Goal: Use online tool/utility: Utilize a website feature to perform a specific function

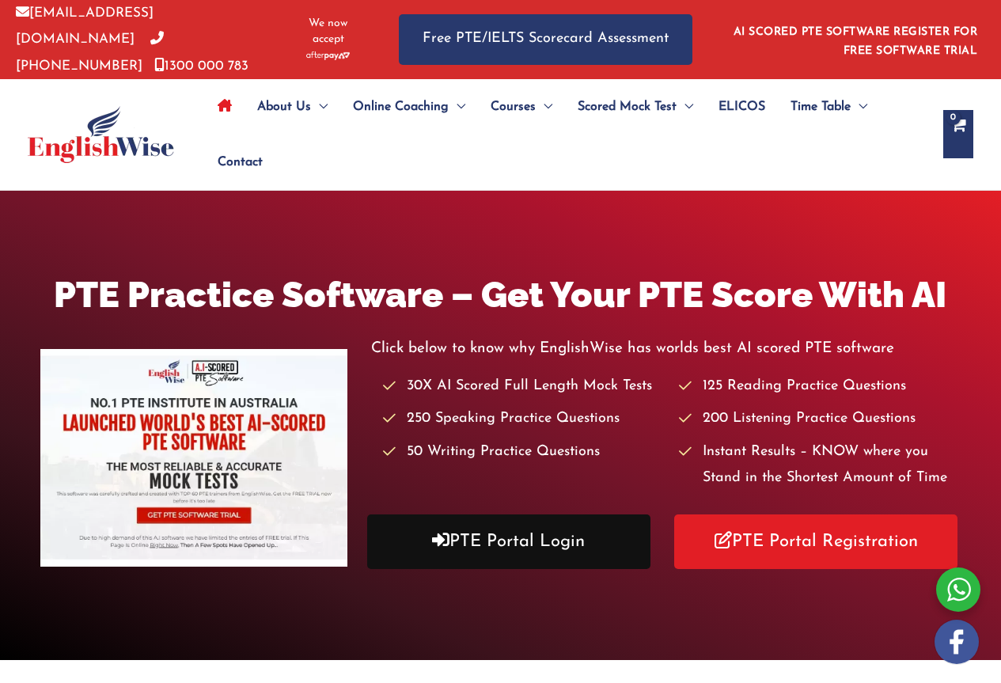
click at [514, 534] on link "PTE Portal Login" at bounding box center [508, 541] width 283 height 55
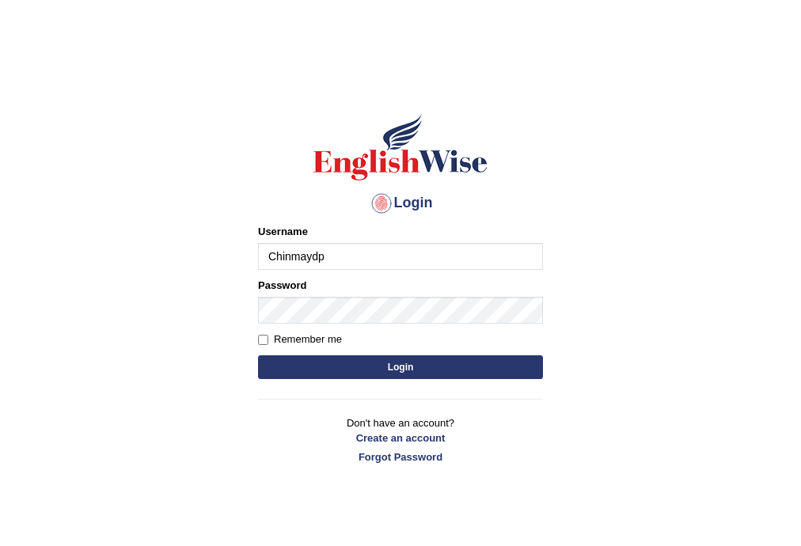
type input "Chinmaydp"
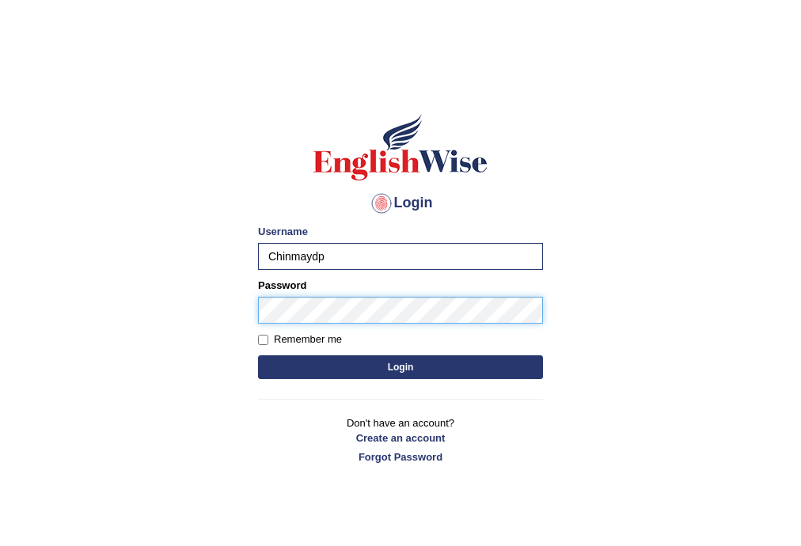
click at [258, 355] on button "Login" at bounding box center [400, 367] width 285 height 24
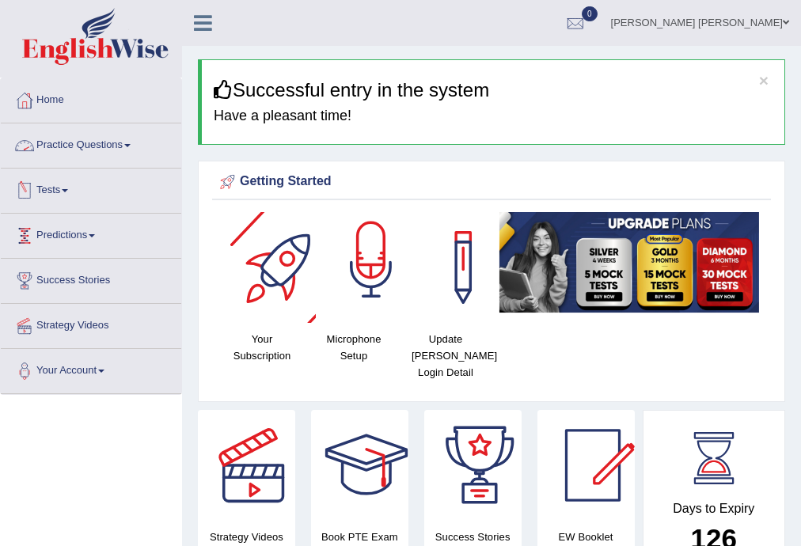
click at [361, 318] on div at bounding box center [371, 267] width 111 height 111
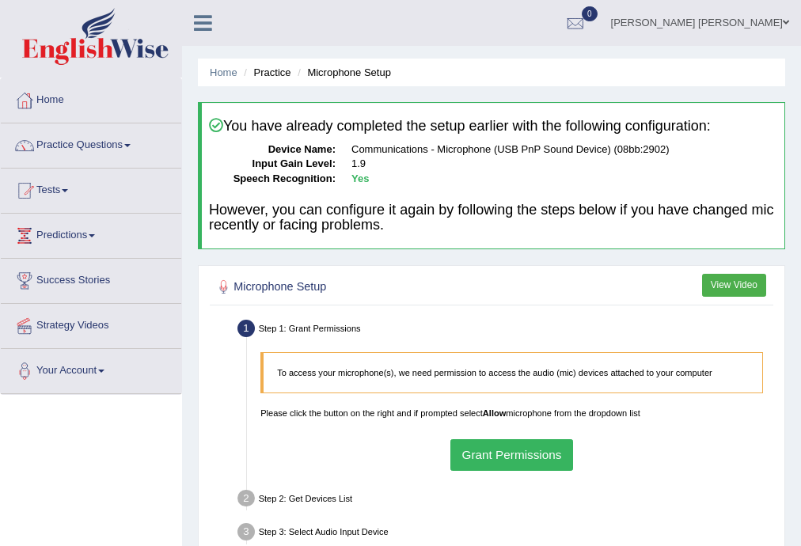
click at [495, 450] on button "Grant Permissions" at bounding box center [511, 454] width 123 height 31
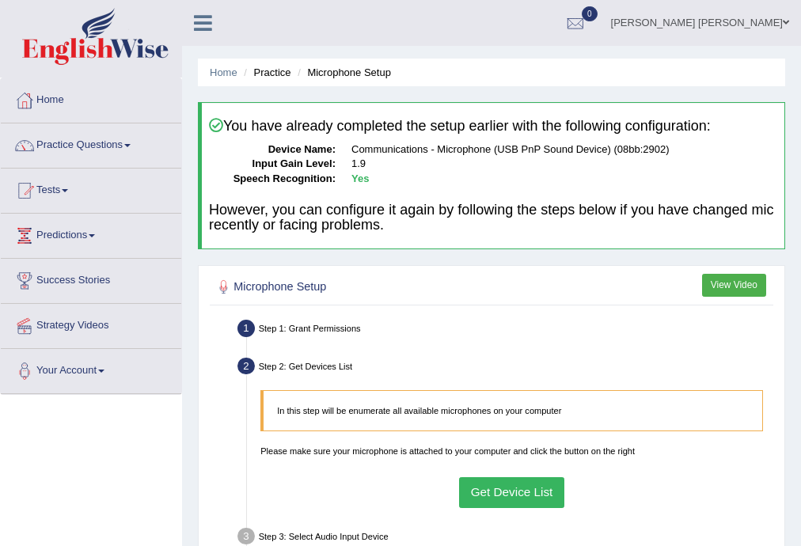
click at [488, 494] on button "Get Device List" at bounding box center [511, 492] width 105 height 31
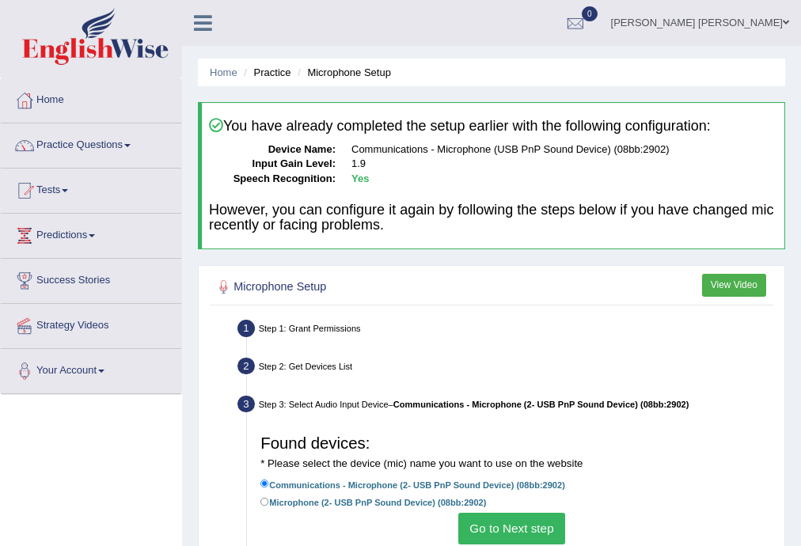
click at [491, 526] on button "Go to Next step" at bounding box center [511, 528] width 107 height 31
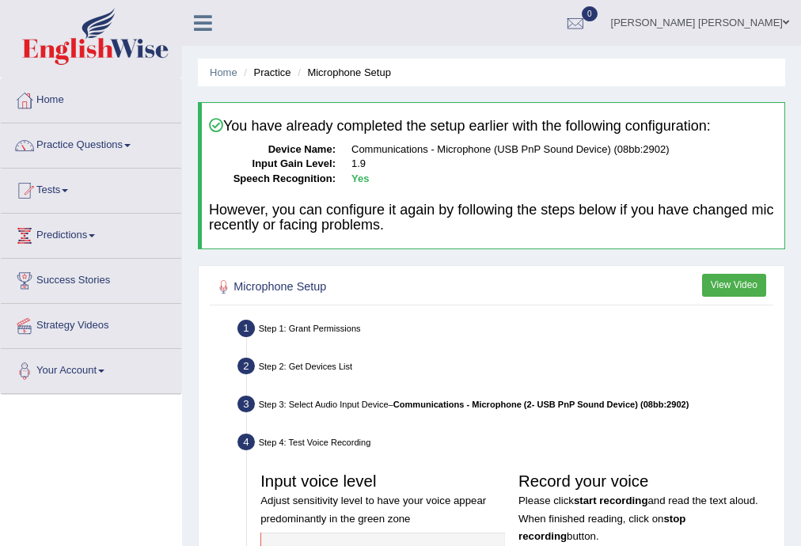
scroll to position [190, 0]
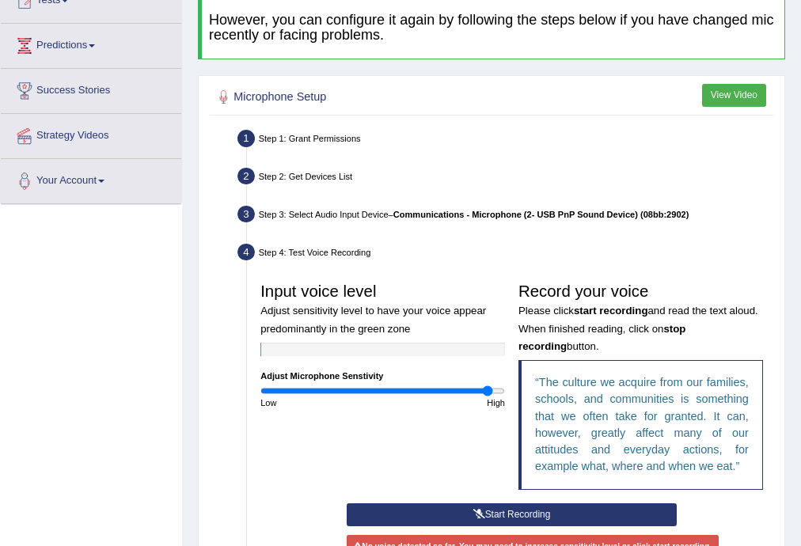
click at [551, 523] on button "Start Recording" at bounding box center [512, 514] width 330 height 23
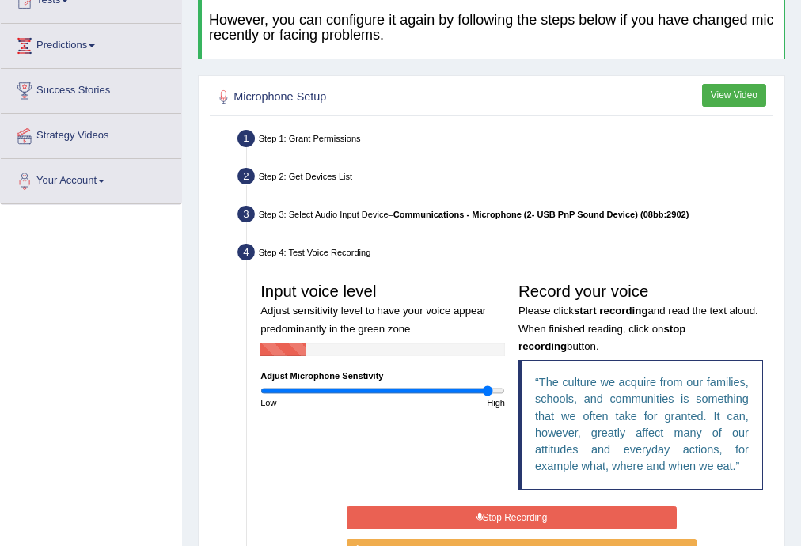
scroll to position [253, 0]
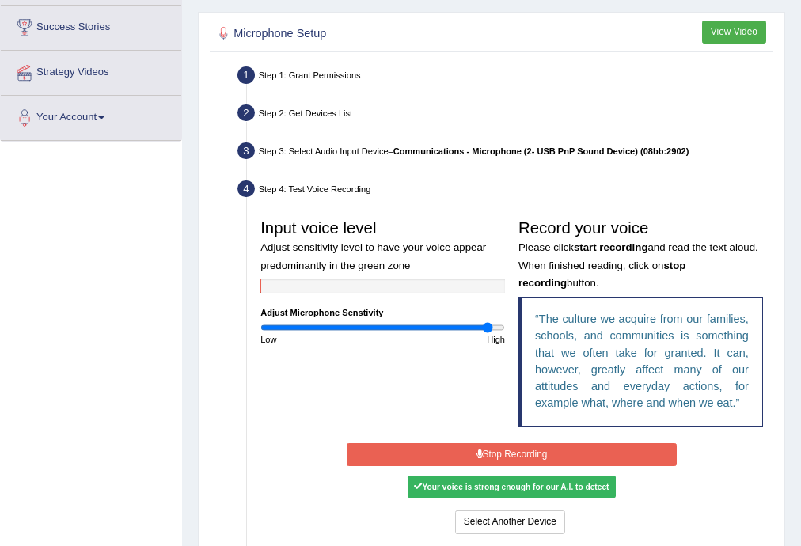
click at [545, 449] on button "Stop Recording" at bounding box center [512, 454] width 330 height 23
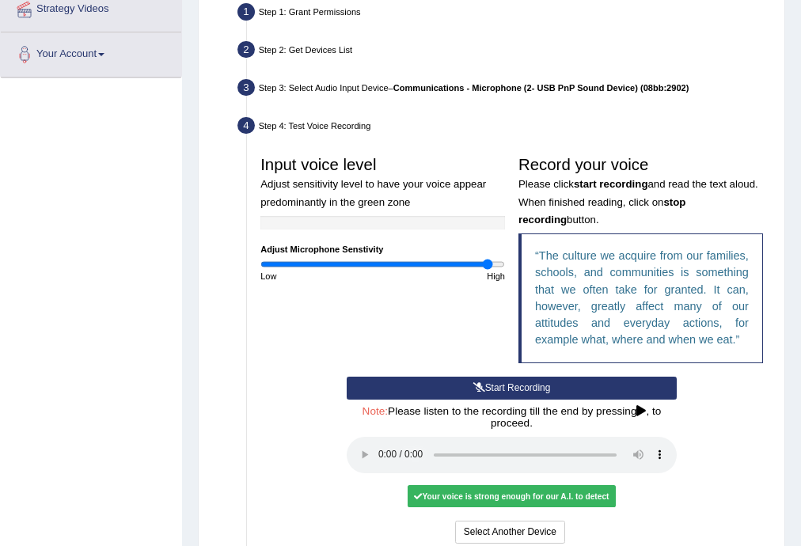
scroll to position [470, 0]
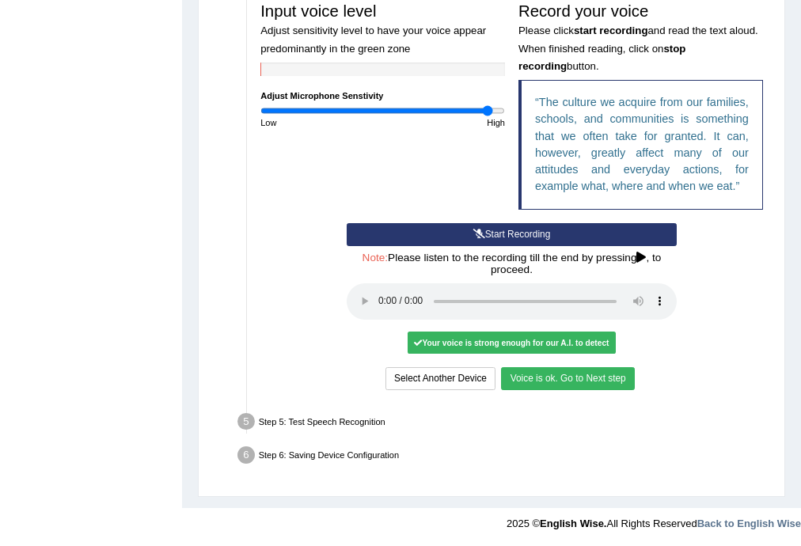
click at [587, 381] on button "Voice is ok. Go to Next step" at bounding box center [567, 378] width 133 height 23
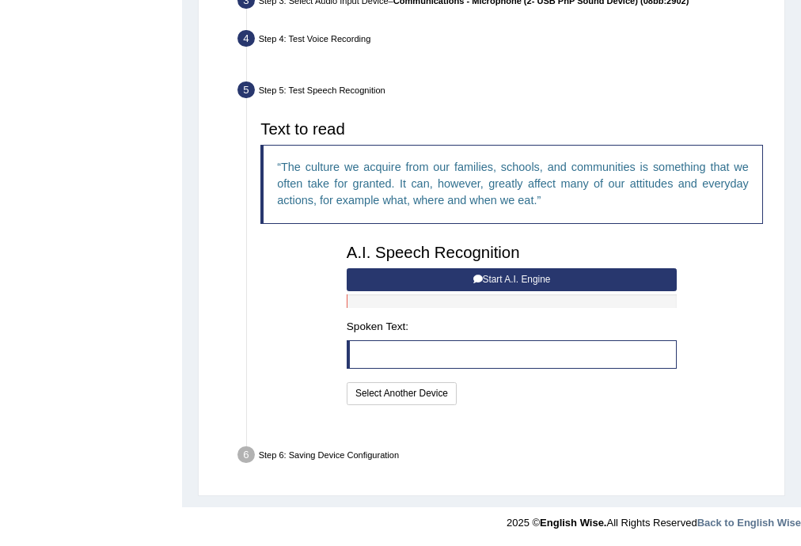
scroll to position [370, 0]
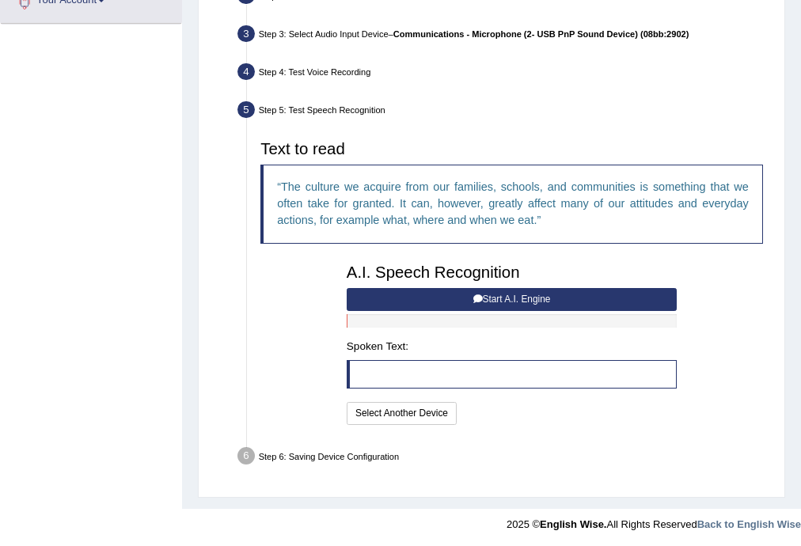
click at [569, 302] on button "Start A.I. Engine" at bounding box center [512, 299] width 330 height 23
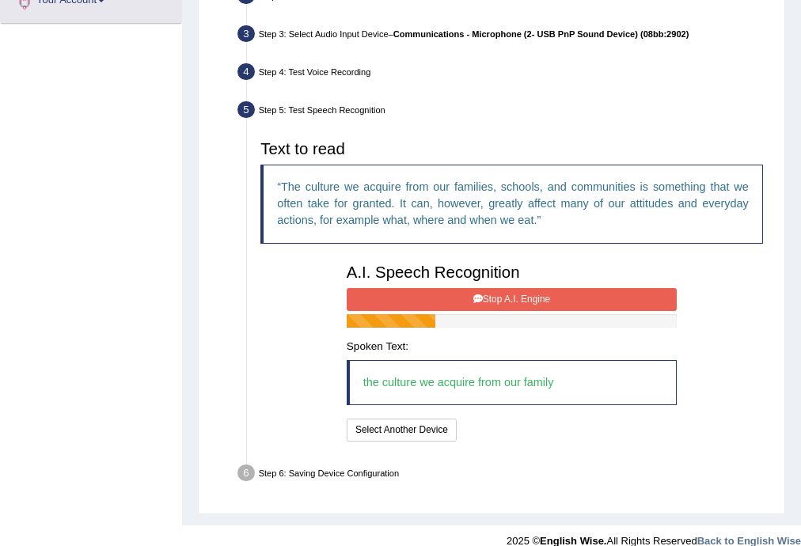
click at [569, 302] on button "Stop A.I. Engine" at bounding box center [512, 299] width 330 height 23
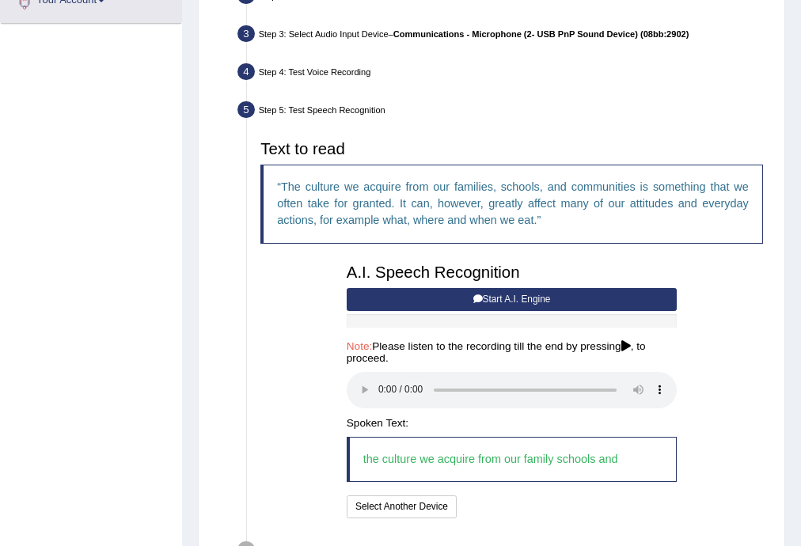
scroll to position [464, 0]
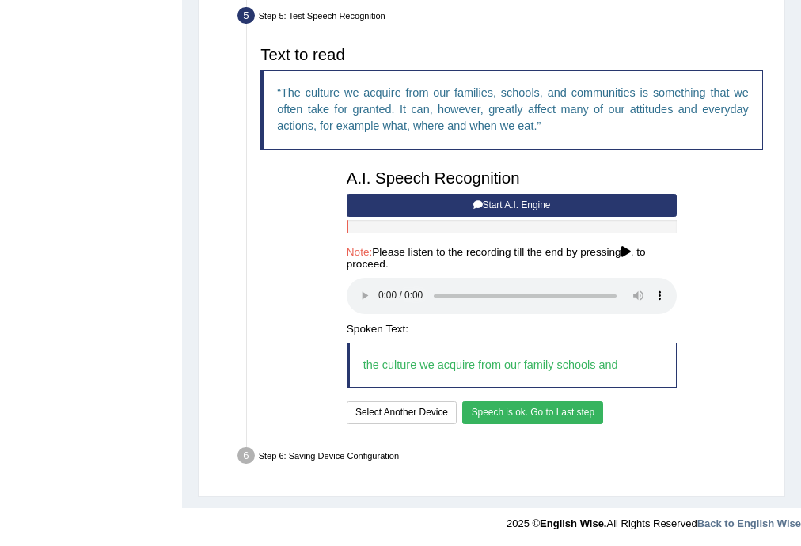
click at [511, 425] on div "I will practice without this feature Select Another Device Speech is ok. Go to …" at bounding box center [512, 414] width 330 height 26
click at [527, 415] on button "Speech is ok. Go to Last step" at bounding box center [532, 412] width 141 height 23
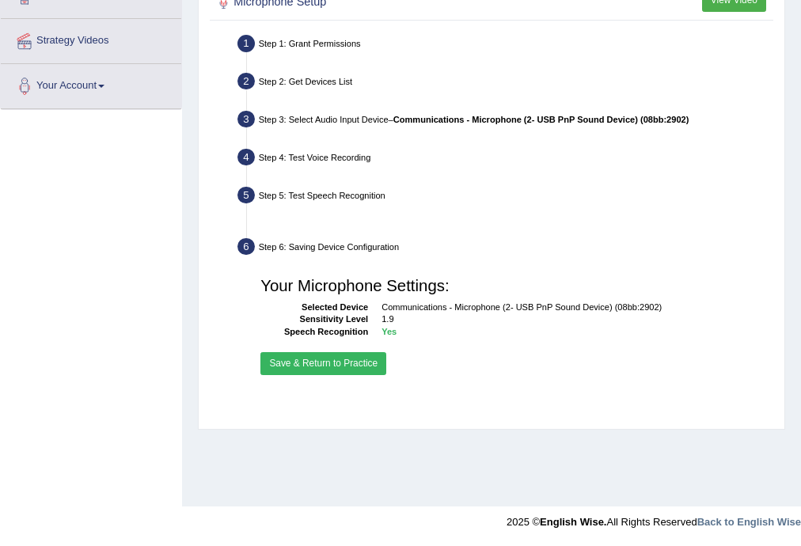
scroll to position [285, 0]
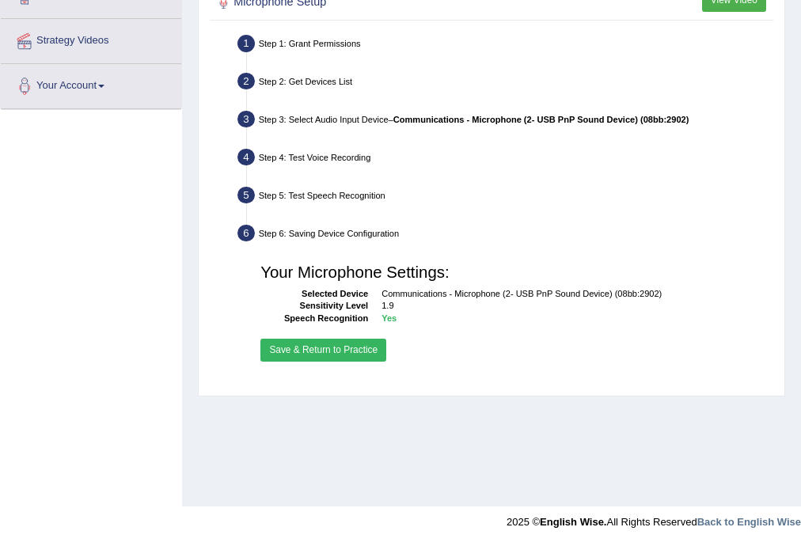
click at [361, 346] on button "Save & Return to Practice" at bounding box center [323, 350] width 126 height 23
